Goal: Transaction & Acquisition: Purchase product/service

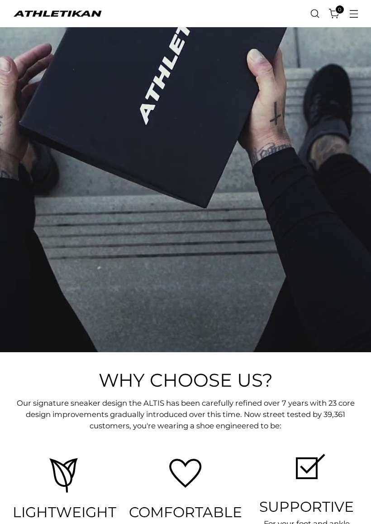
scroll to position [1213, 0]
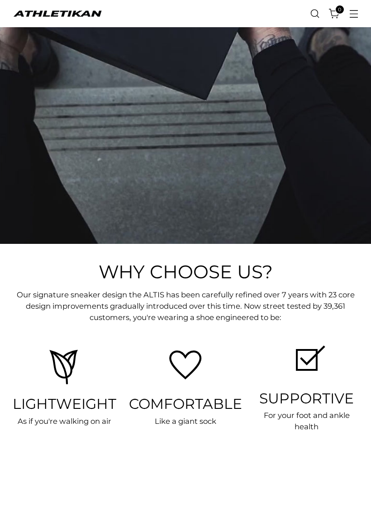
click at [321, 17] on link "Open search modal" at bounding box center [315, 14] width 19 height 19
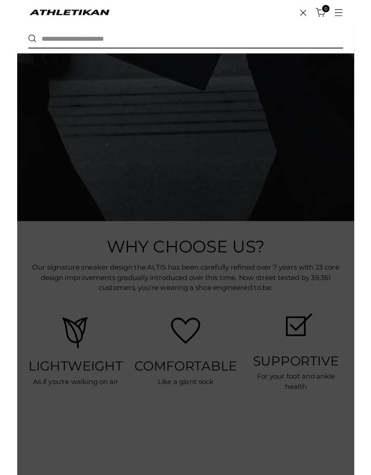
scroll to position [0, 0]
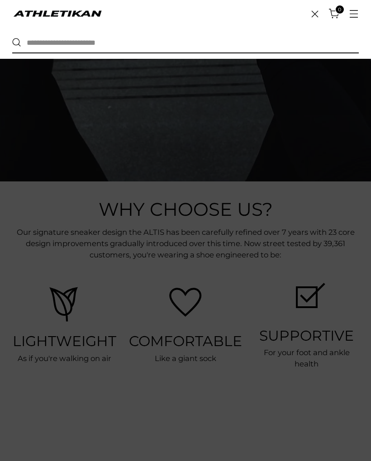
click at [62, 34] on input "text" at bounding box center [182, 43] width 323 height 20
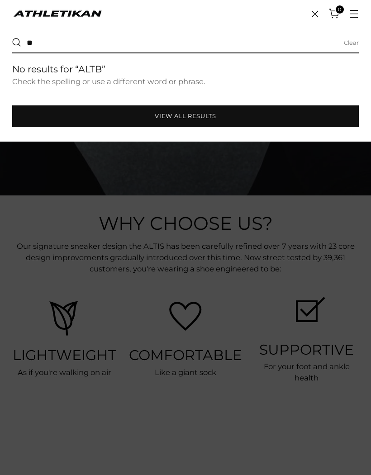
type input "*"
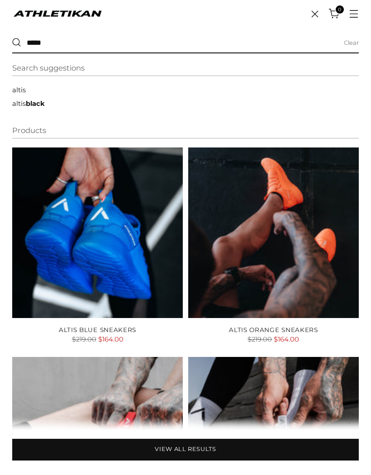
type input "*****"
click at [17, 43] on button "Search" at bounding box center [16, 42] width 9 height 9
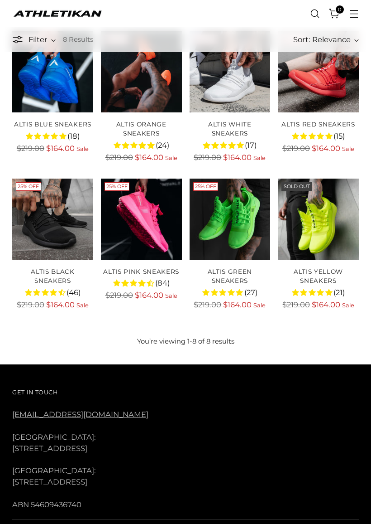
scroll to position [149, 0]
click at [158, 217] on img "ALTIS Pink Sneakers" at bounding box center [141, 218] width 81 height 81
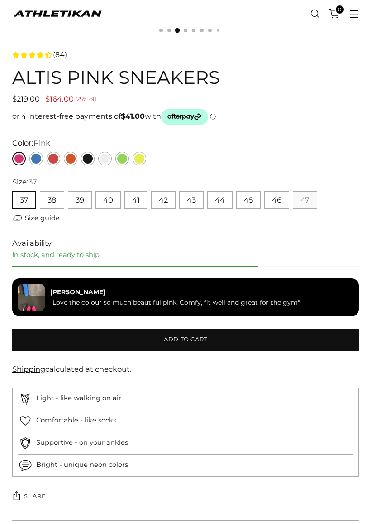
scroll to position [371, 0]
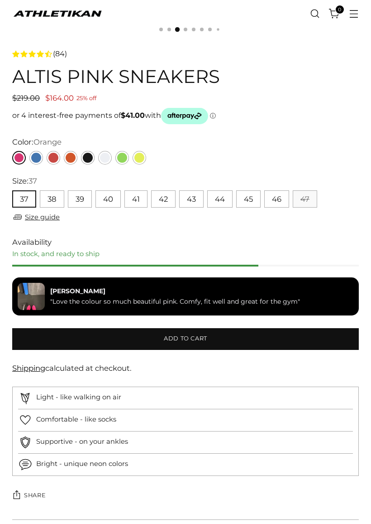
click at [75, 162] on link "Orange" at bounding box center [71, 158] width 14 height 14
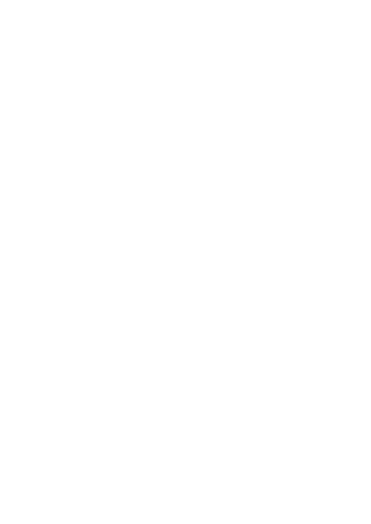
click at [90, 151] on link "Black" at bounding box center [88, 158] width 14 height 14
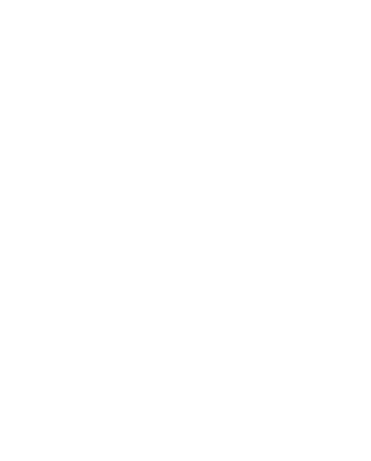
scroll to position [397, 0]
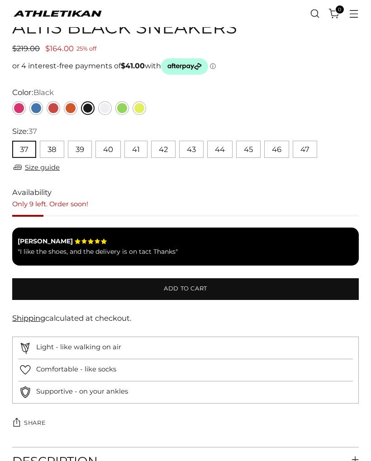
scroll to position [420, 0]
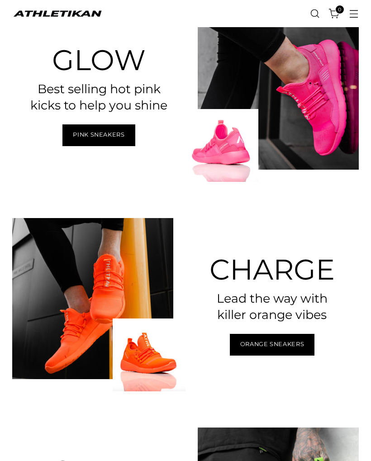
scroll to position [314, 0]
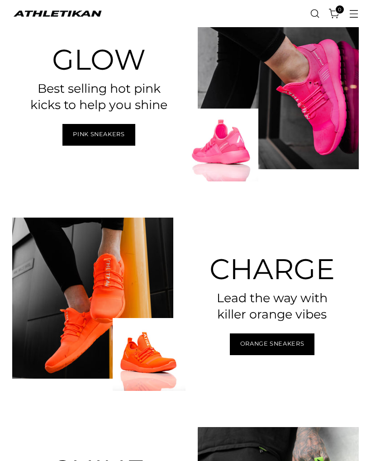
click at [296, 342] on span "Orange Sneakers" at bounding box center [272, 344] width 64 height 9
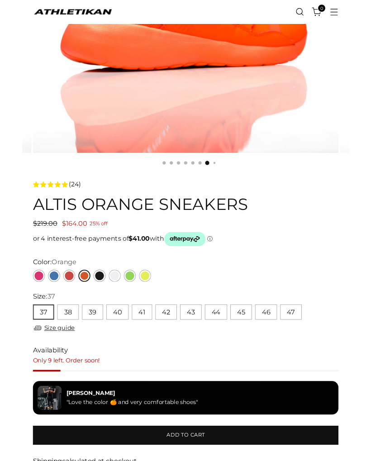
scroll to position [241, 0]
